Goal: Navigation & Orientation: Find specific page/section

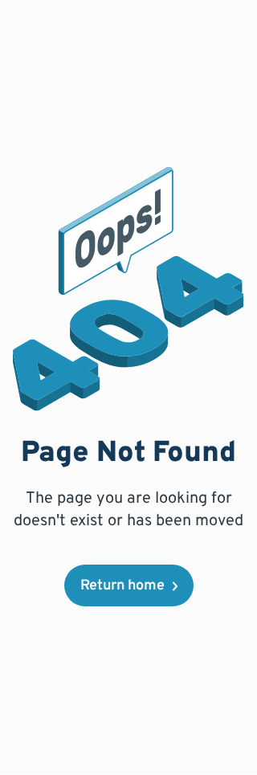
click at [241, 738] on div "Page Not Found The page you are looking for doesn't exist or has been moved Ret…" at bounding box center [128, 387] width 231 height 775
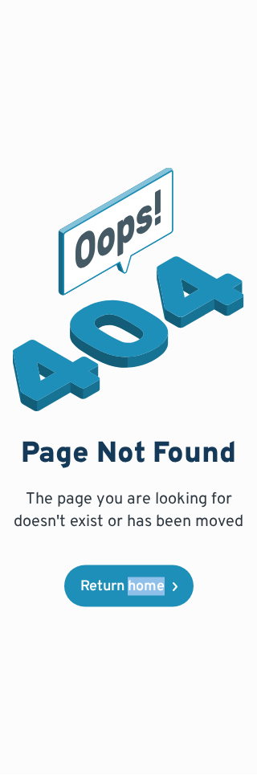
click at [243, 660] on div "Page Not Found The page you are looking for doesn't exist or has been moved Ret…" at bounding box center [128, 387] width 231 height 775
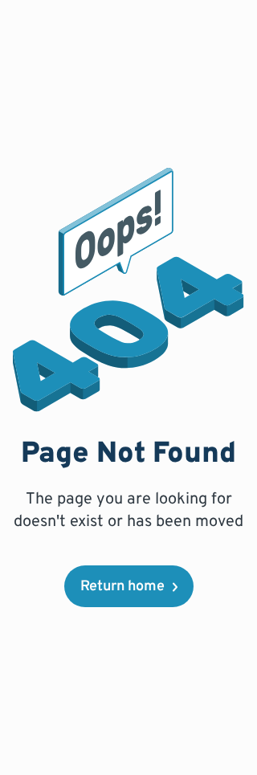
scroll to position [51, 0]
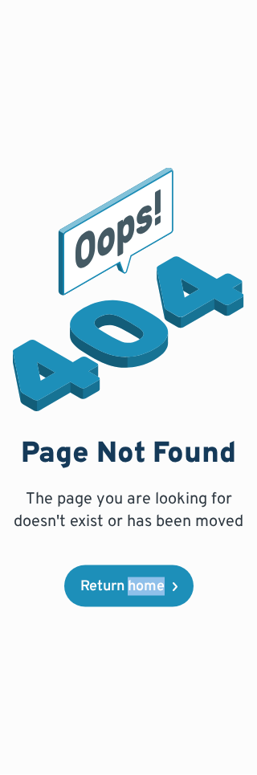
click at [21, 255] on img at bounding box center [128, 289] width 231 height 243
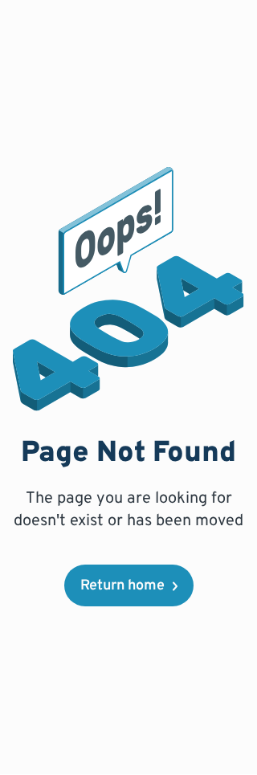
scroll to position [59, 0]
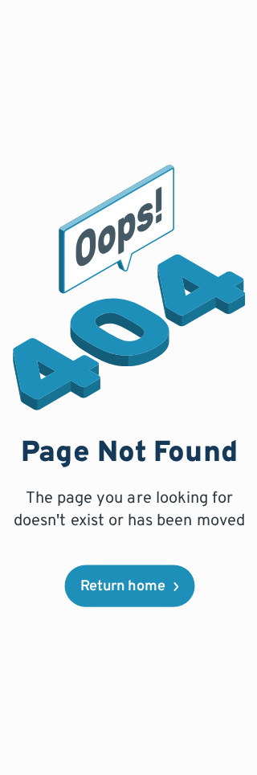
click at [253, 639] on div "Page Not Found The page you are looking for doesn't exist or has been moved Ret…" at bounding box center [128, 387] width 257 height 775
click at [253, 650] on div "Page Not Found The page you are looking for doesn't exist or has been moved Ret…" at bounding box center [128, 387] width 257 height 775
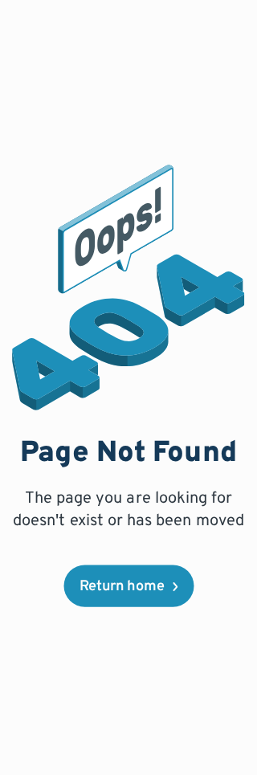
click at [1, 510] on div "Page Not Found The page you are looking for doesn't exist or has been moved Ret…" at bounding box center [128, 387] width 257 height 775
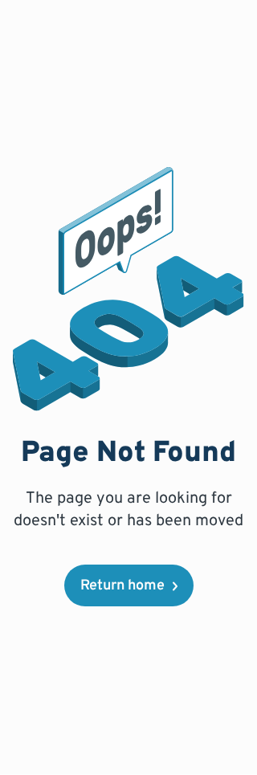
click at [190, 772] on div "Page Not Found The page you are looking for doesn't exist or has been moved Ret…" at bounding box center [128, 387] width 231 height 775
